Goal: Transaction & Acquisition: Download file/media

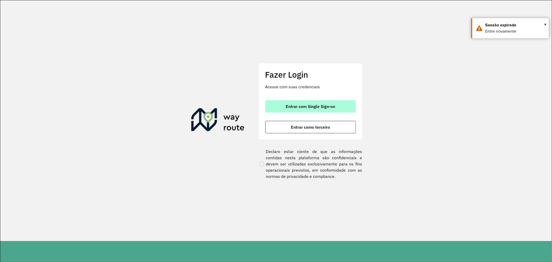
click at [319, 107] on span "Entrar com Single Sign-on" at bounding box center [310, 106] width 49 height 4
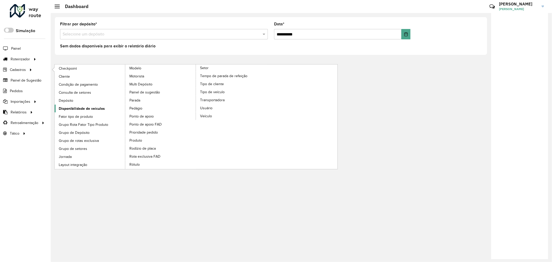
click at [89, 107] on span "Disponibilidade de veículos" at bounding box center [82, 108] width 46 height 5
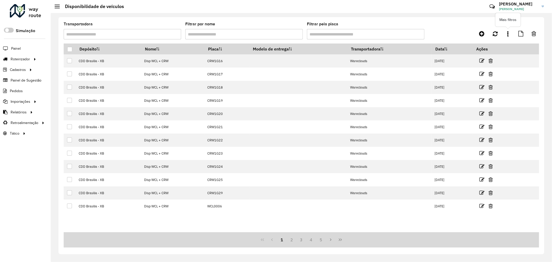
click at [506, 33] on link at bounding box center [508, 33] width 10 height 9
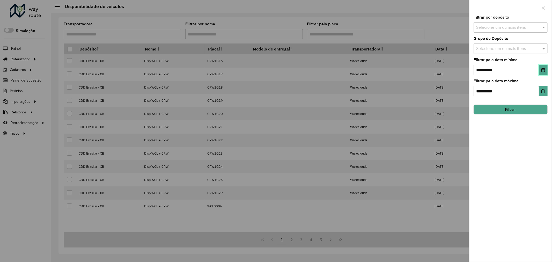
click at [544, 69] on icon "Choose Date" at bounding box center [543, 70] width 4 height 4
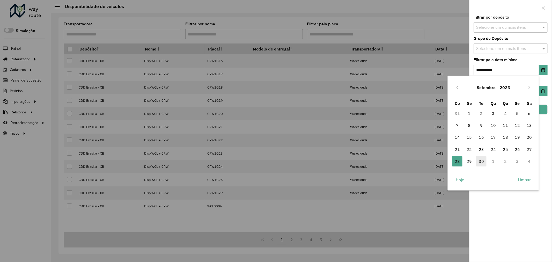
click at [482, 160] on span "30" at bounding box center [481, 161] width 10 height 10
type input "**********"
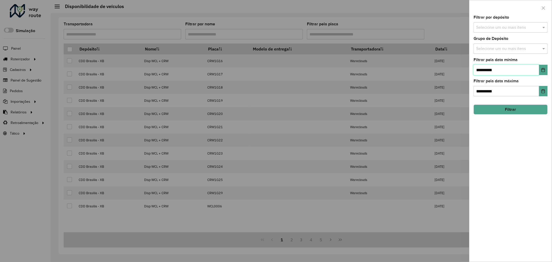
click at [482, 160] on span "30" at bounding box center [481, 161] width 10 height 10
click at [546, 93] on button "Choose Date" at bounding box center [543, 91] width 9 height 10
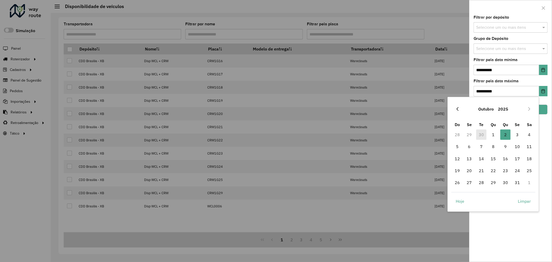
click at [456, 108] on icon "Previous Month" at bounding box center [457, 109] width 4 height 4
click at [481, 182] on span "30" at bounding box center [481, 182] width 10 height 10
type input "**********"
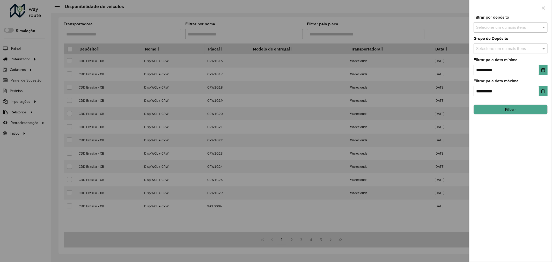
drag, startPoint x: 534, startPoint y: 47, endPoint x: 535, endPoint y: 50, distance: 2.7
click at [534, 47] on input "text" at bounding box center [508, 49] width 66 height 6
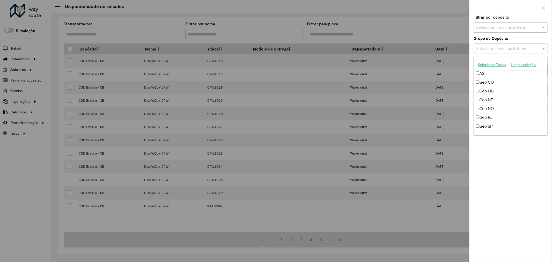
scroll to position [57, 0]
click at [490, 81] on div "Geo MG" at bounding box center [510, 78] width 73 height 9
click at [493, 105] on div "Geo RJ" at bounding box center [510, 105] width 73 height 9
drag, startPoint x: 493, startPoint y: 117, endPoint x: 500, endPoint y: 163, distance: 47.0
click at [493, 118] on div "A&RDLP A&RDLP - Argentina A&RDLP - Bolívia A&RDLP - Paraguai A&RDLP - Uruguai A…" at bounding box center [510, 79] width 73 height 132
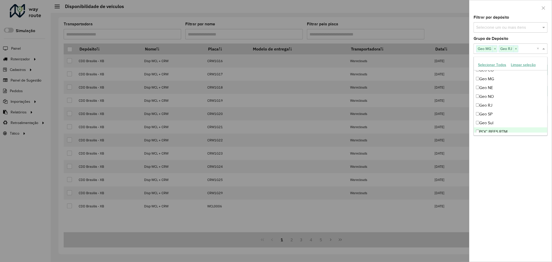
click at [505, 178] on div "**********" at bounding box center [510, 139] width 82 height 246
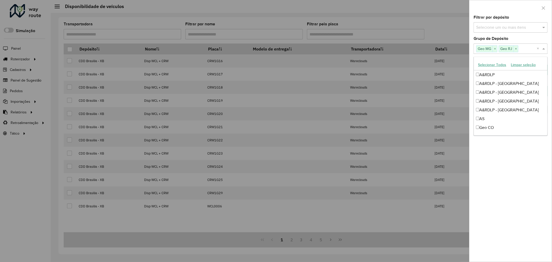
click at [522, 44] on div "Selecione um ou mais itens Geo MG × Geo RJ ×" at bounding box center [504, 49] width 63 height 10
click at [492, 102] on div "Geo SP" at bounding box center [510, 101] width 73 height 9
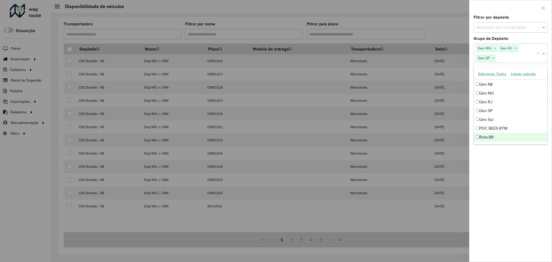
drag, startPoint x: 515, startPoint y: 170, endPoint x: 513, endPoint y: 125, distance: 45.5
click at [514, 168] on div "**********" at bounding box center [510, 139] width 82 height 246
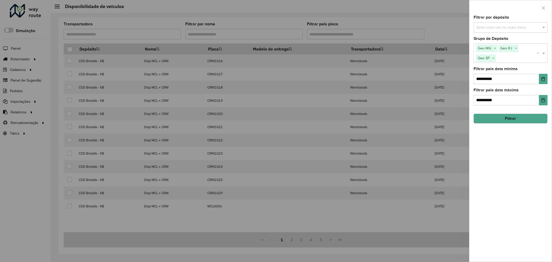
click at [513, 120] on button "Filtrar" at bounding box center [510, 119] width 74 height 10
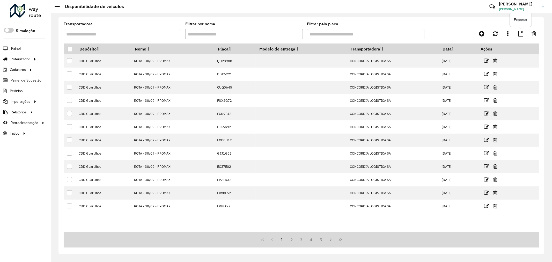
click at [521, 32] on icon at bounding box center [520, 34] width 5 height 6
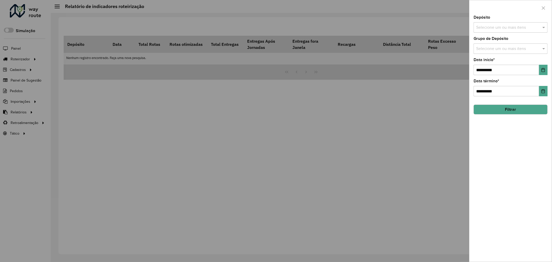
click at [516, 53] on div "Selecione um ou mais itens" at bounding box center [510, 48] width 74 height 10
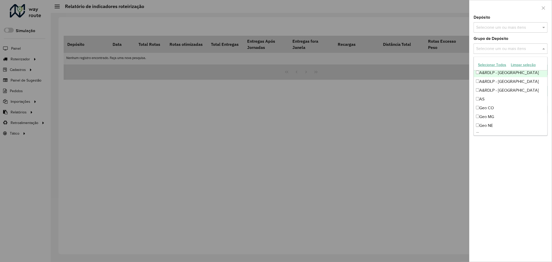
scroll to position [70, 0]
drag, startPoint x: 494, startPoint y: 90, endPoint x: 498, endPoint y: 107, distance: 17.0
click at [494, 91] on div "Geo RJ" at bounding box center [510, 92] width 73 height 9
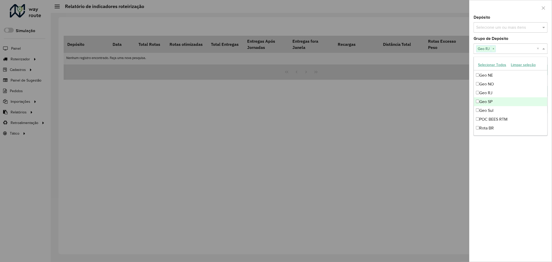
click at [496, 103] on div "Geo SP" at bounding box center [510, 101] width 73 height 9
drag, startPoint x: 492, startPoint y: 98, endPoint x: 505, endPoint y: 133, distance: 37.5
click at [492, 98] on div "Geo MG" at bounding box center [510, 95] width 73 height 9
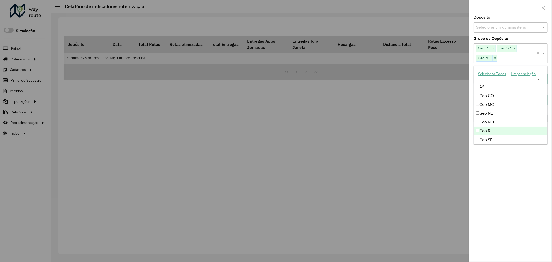
click at [516, 173] on div "**********" at bounding box center [510, 139] width 82 height 246
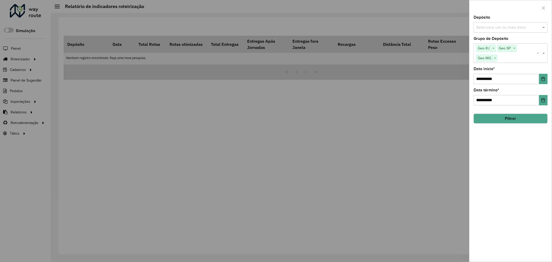
click at [516, 120] on button "Filtrar" at bounding box center [510, 119] width 74 height 10
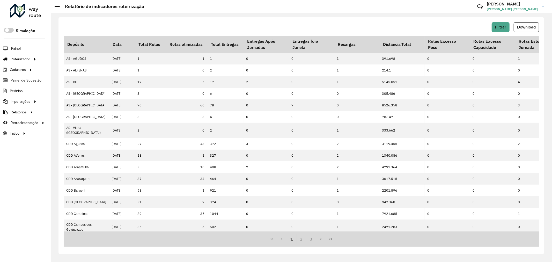
drag, startPoint x: 518, startPoint y: 28, endPoint x: 493, endPoint y: 24, distance: 24.7
click at [518, 28] on span "Download" at bounding box center [526, 27] width 19 height 4
